Goal: Task Accomplishment & Management: Manage account settings

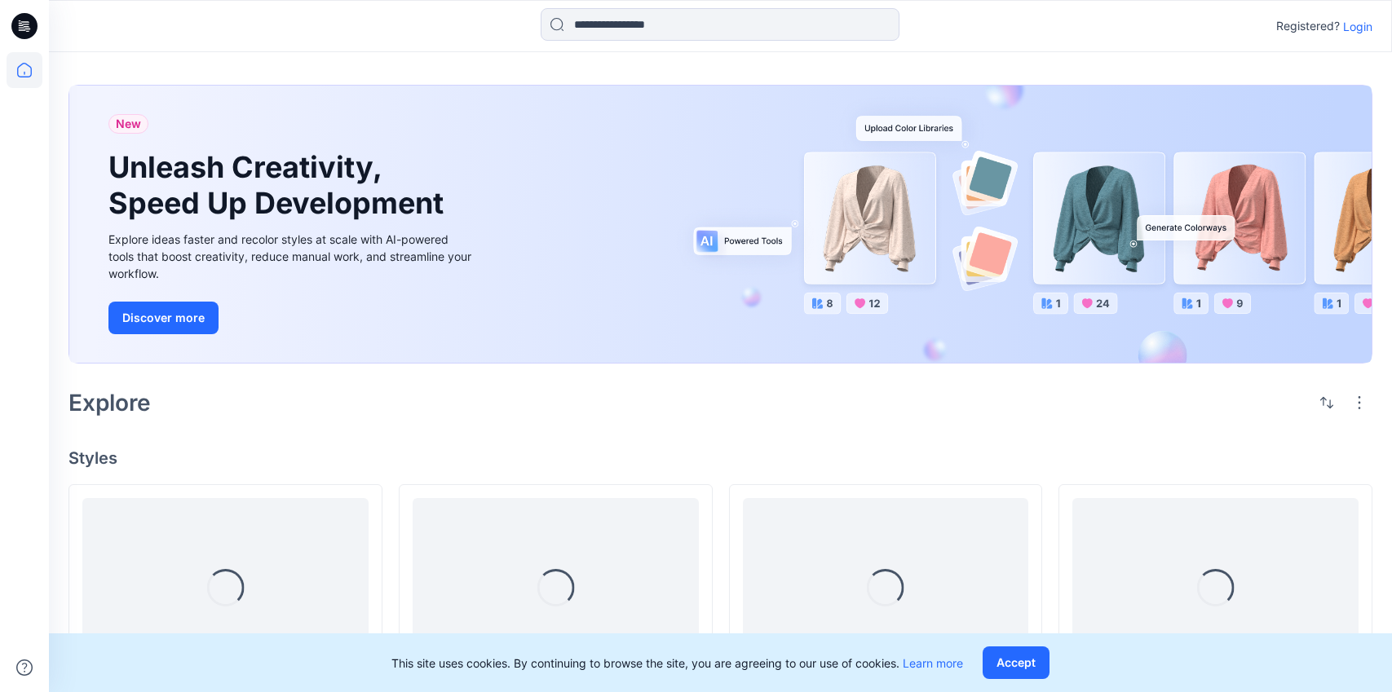
click at [1368, 26] on p "Login" at bounding box center [1357, 26] width 29 height 17
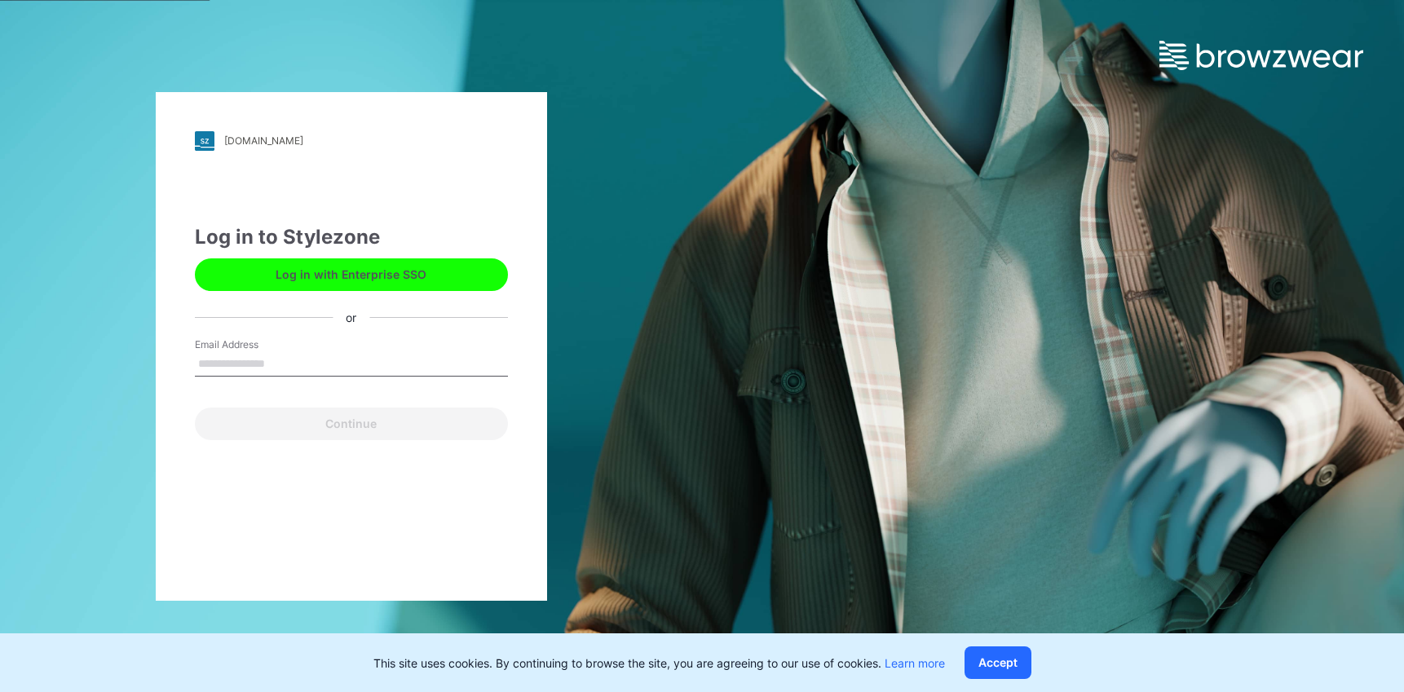
click at [491, 269] on button "Log in with Enterprise SSO" at bounding box center [351, 275] width 313 height 33
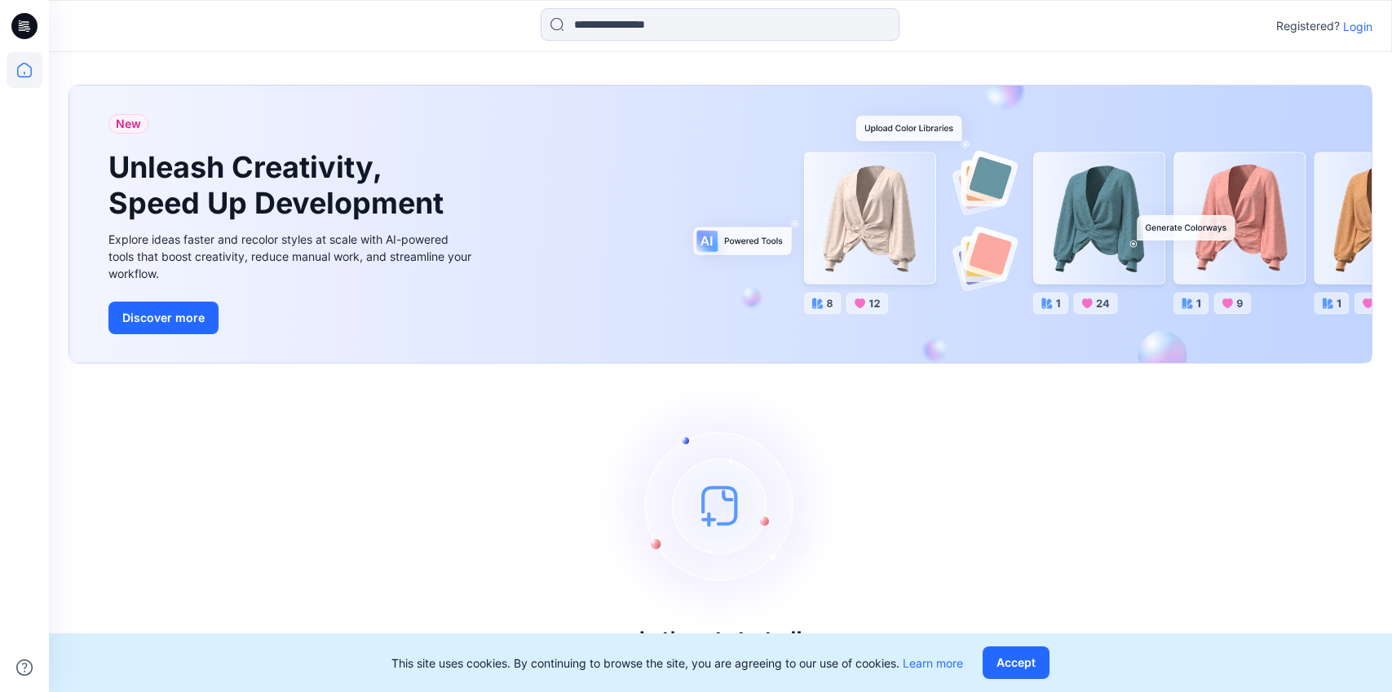
click at [1355, 30] on p "Login" at bounding box center [1357, 26] width 29 height 17
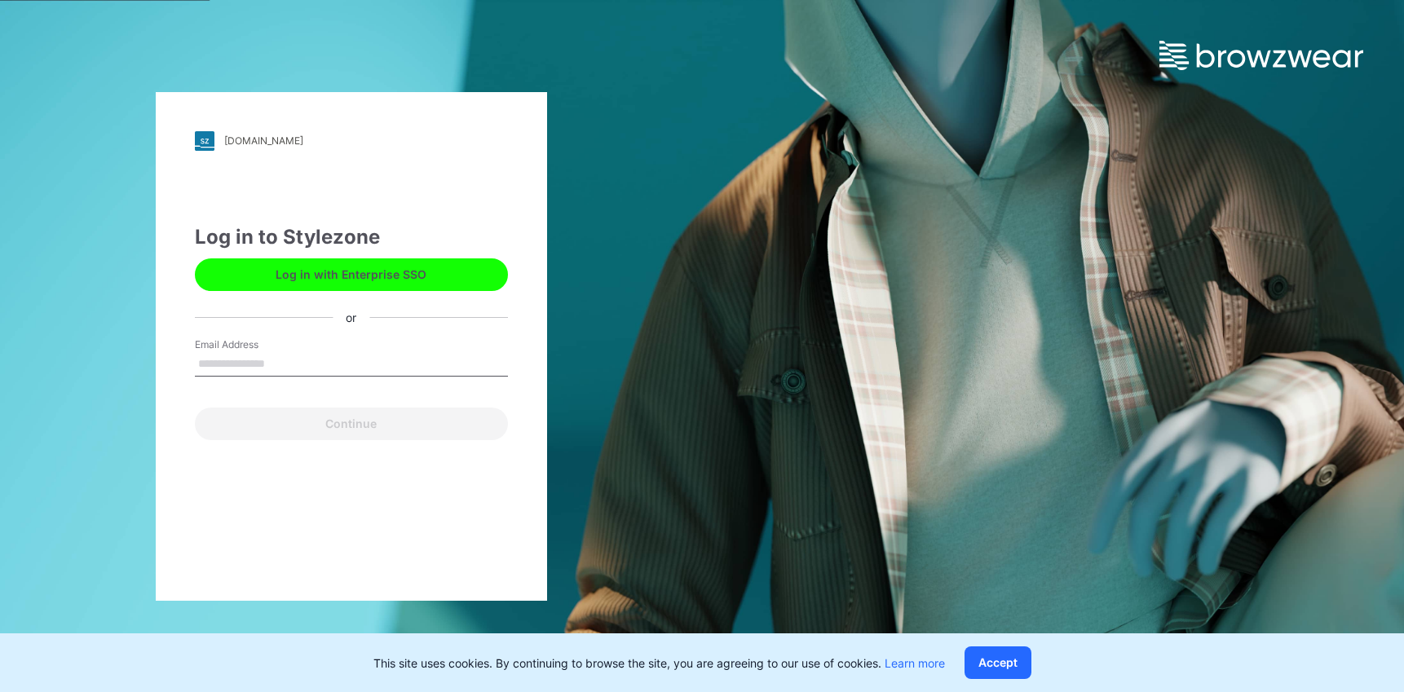
click at [370, 285] on button "Log in with Enterprise SSO" at bounding box center [351, 275] width 313 height 33
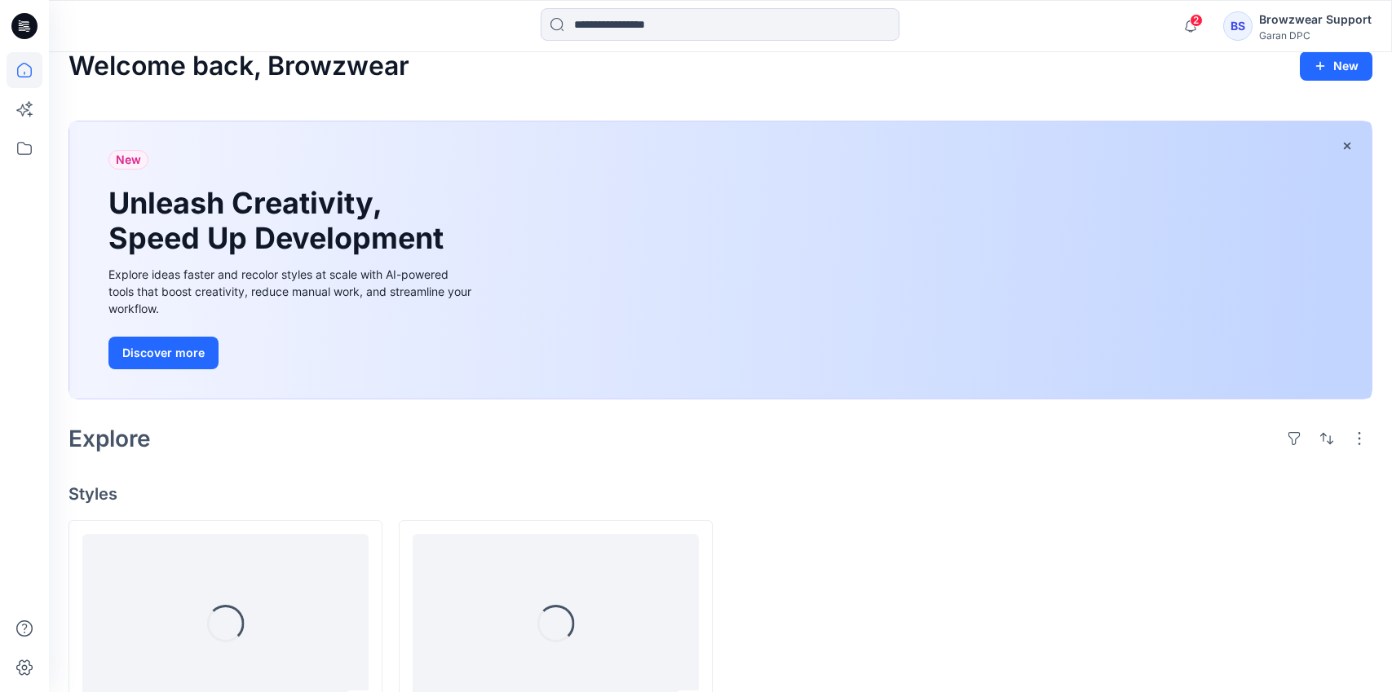
scroll to position [130, 0]
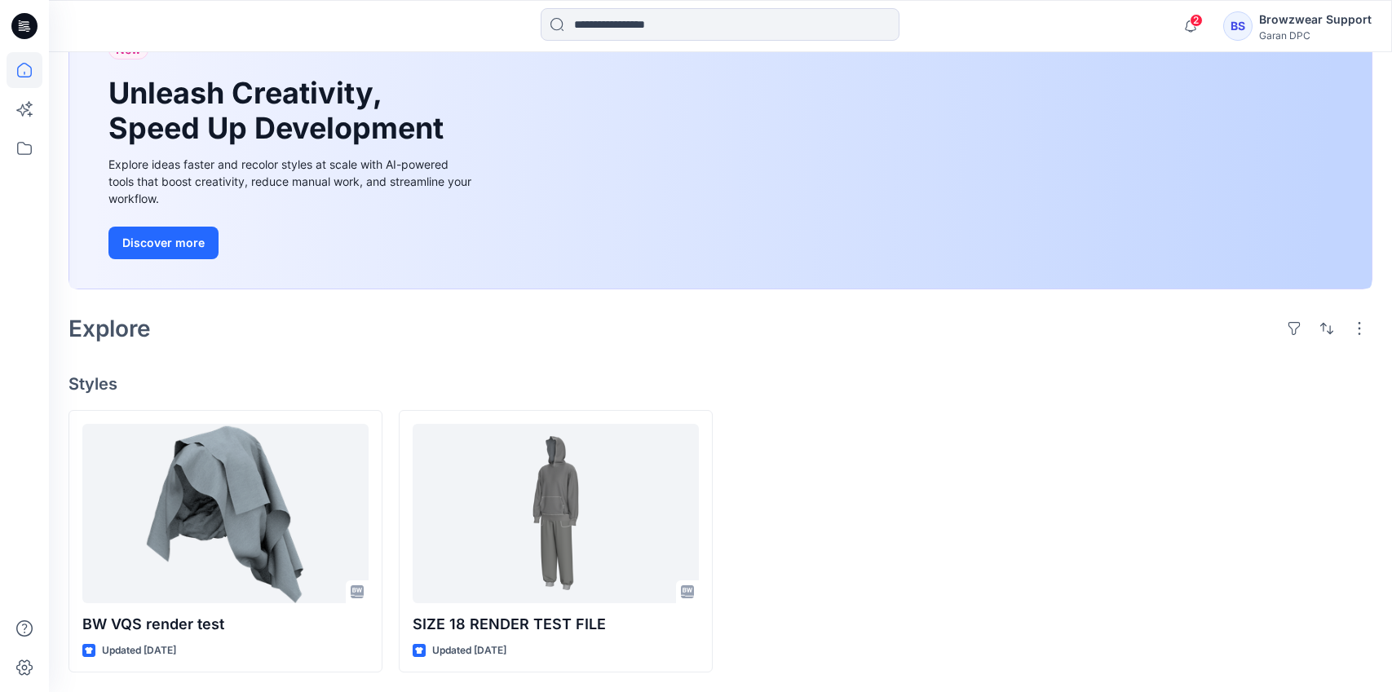
click at [1271, 24] on div "Browzwear Support" at bounding box center [1315, 20] width 113 height 20
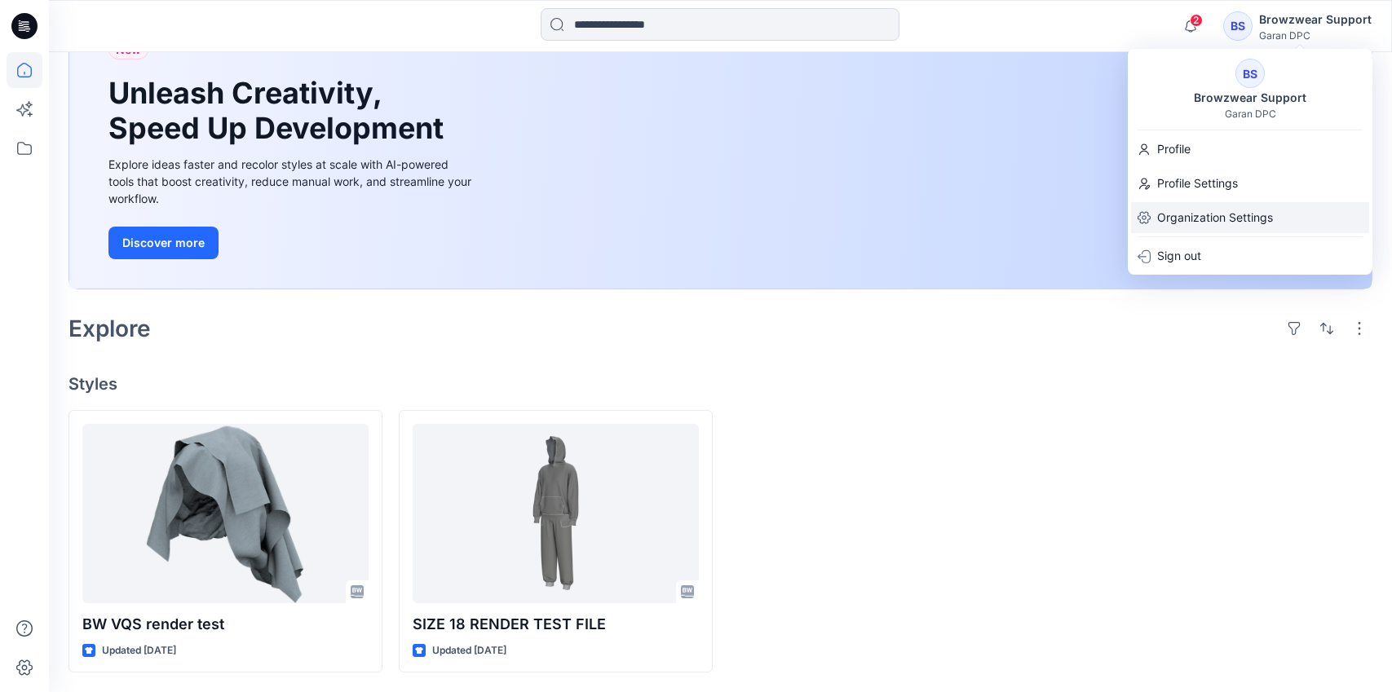
click at [1222, 223] on p "Organization Settings" at bounding box center [1215, 217] width 116 height 31
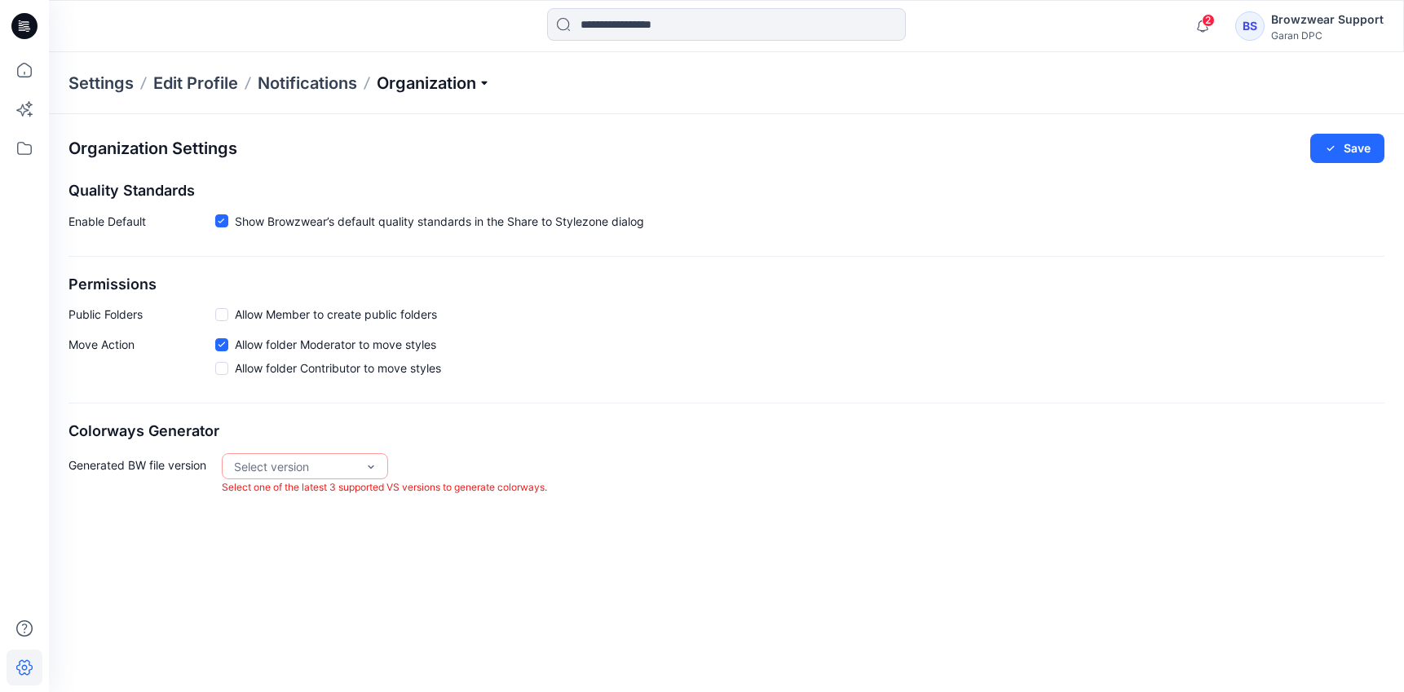
click at [431, 87] on p "Organization" at bounding box center [434, 83] width 114 height 23
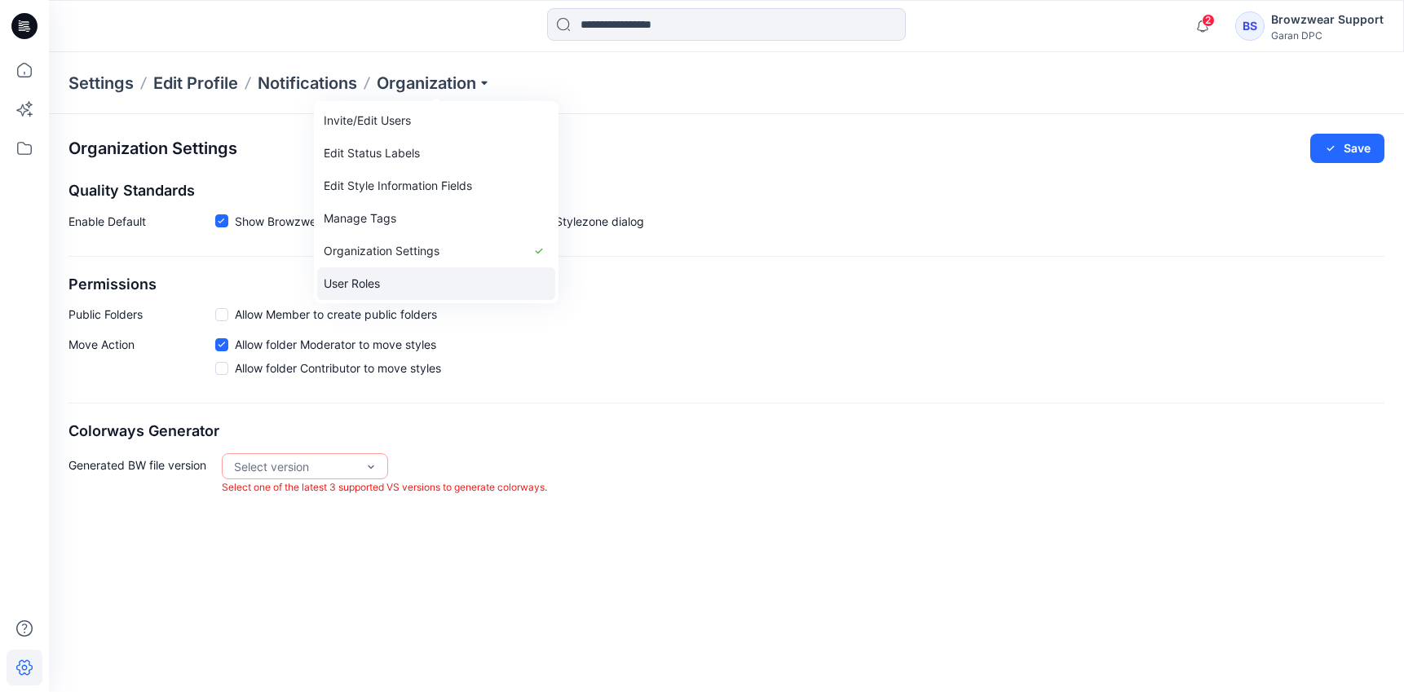
click at [405, 270] on link "User Roles" at bounding box center [436, 283] width 238 height 33
